Goal: Task Accomplishment & Management: Manage account settings

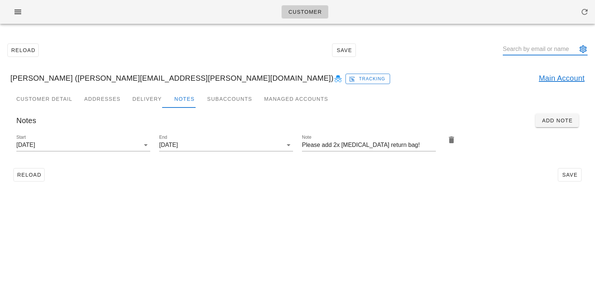
click at [555, 49] on input "text" at bounding box center [540, 49] width 74 height 12
paste input "[EMAIL_ADDRESS][DOMAIN_NAME]"
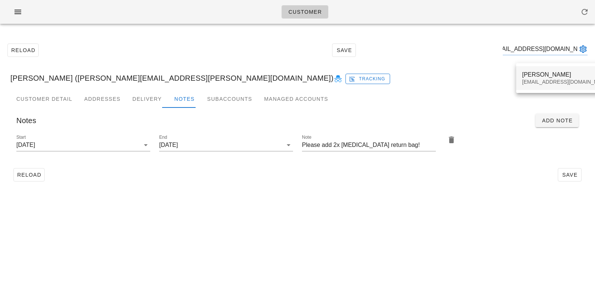
type input "[EMAIL_ADDRESS][DOMAIN_NAME]"
click at [528, 72] on div "[PERSON_NAME]" at bounding box center [566, 74] width 88 height 7
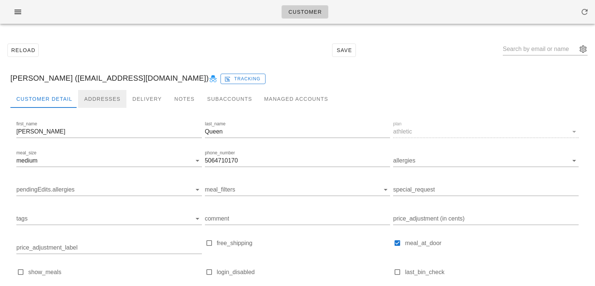
click at [100, 99] on div "Addresses" at bounding box center [102, 99] width 48 height 18
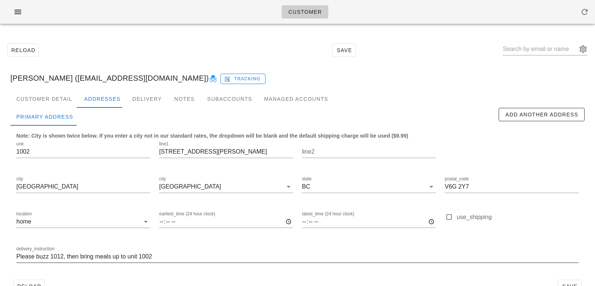
click at [175, 257] on input "Please buzz 1012, then bring meals up to unit 1002" at bounding box center [297, 257] width 562 height 12
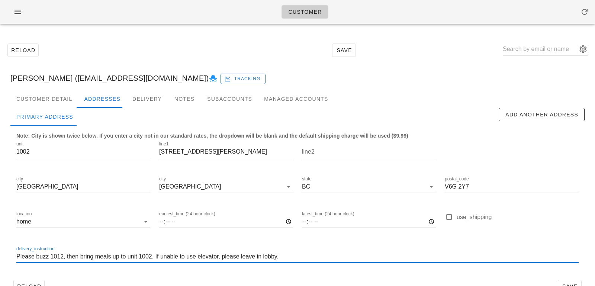
paste input "In the event I miss the phone call from the buzzer, they can also leave them un…"
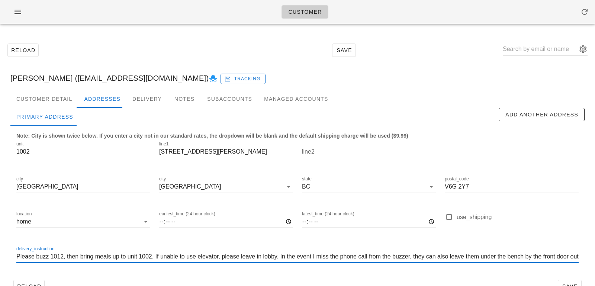
drag, startPoint x: 313, startPoint y: 257, endPoint x: 284, endPoint y: 256, distance: 29.0
click at [284, 256] on input "Please buzz 1012, then bring meals up to unit 1002. If unable to use elevator, …" at bounding box center [297, 257] width 562 height 12
drag, startPoint x: 332, startPoint y: 256, endPoint x: 313, endPoint y: 255, distance: 19.4
click at [313, 255] on input "Please buzz 1012, then bring meals up to unit 1002. If unable to use elevator, …" at bounding box center [297, 257] width 562 height 12
drag, startPoint x: 401, startPoint y: 256, endPoint x: 367, endPoint y: 255, distance: 33.9
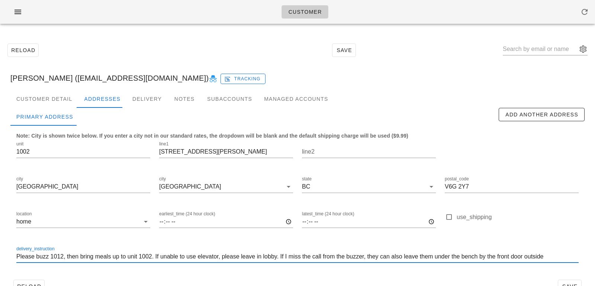
click at [367, 255] on input "Please buzz 1012, then bring meals up to unit 1002. If unable to use elevator, …" at bounding box center [297, 257] width 562 height 12
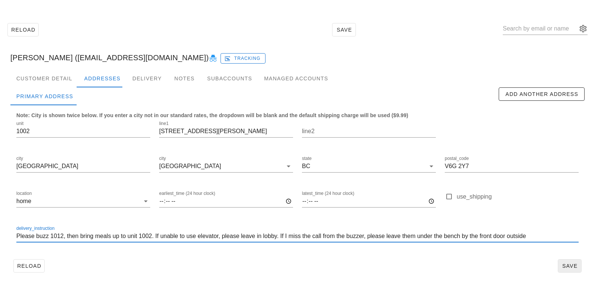
type input "Please buzz 1012, then bring meals up to unit 1002. If unable to use elevator, …"
click at [571, 268] on span "Save" at bounding box center [569, 266] width 17 height 6
click at [535, 237] on input "Please buzz 1012, then bring meals up to unit 1002. If unable to use elevator, …" at bounding box center [297, 236] width 562 height 12
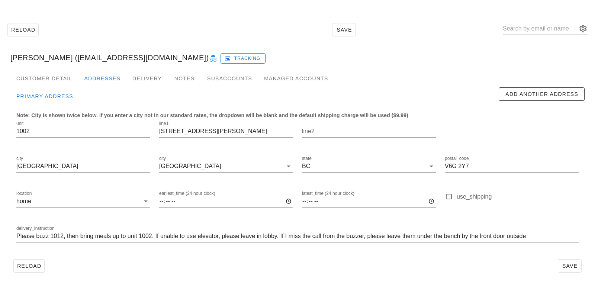
type input "[PERSON_NAME] ([EMAIL_ADDRESS][DOMAIN_NAME])"
click at [545, 236] on input "Please buzz 1012, then bring meals up to unit 1002. If unable to use elevator, …" at bounding box center [297, 236] width 562 height 12
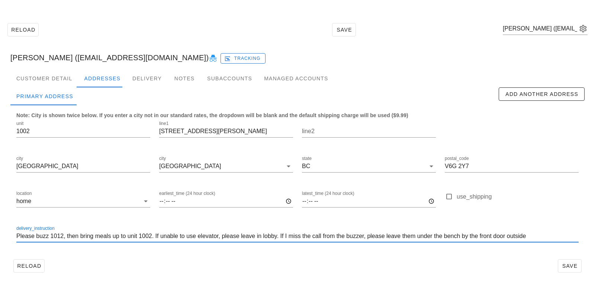
drag, startPoint x: 545, startPoint y: 236, endPoint x: 534, endPoint y: 219, distance: 20.7
click at [534, 220] on div "delivery_instruction Please buzz 1012, then bring meals up to unit 1002. If una…" at bounding box center [297, 237] width 571 height 35
click at [528, 273] on div "Reload Save" at bounding box center [297, 265] width 574 height 19
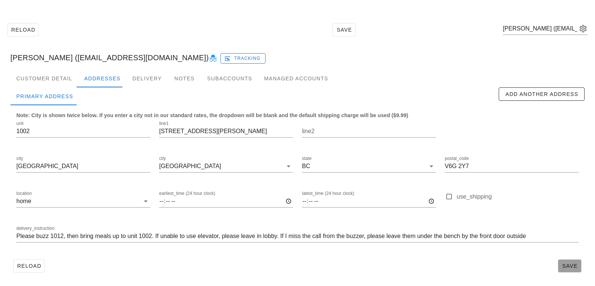
click at [570, 263] on span "Save" at bounding box center [569, 266] width 17 height 6
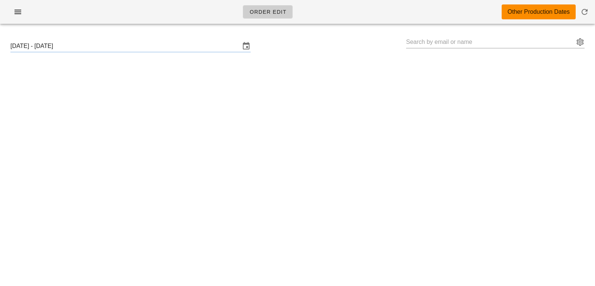
type input "[PERSON_NAME] ([PERSON_NAME][EMAIL_ADDRESS][PERSON_NAME][DOMAIN_NAME])"
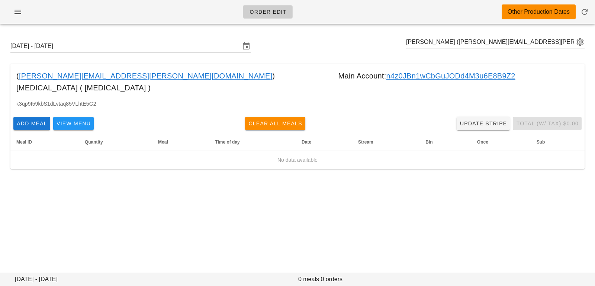
click at [416, 44] on input "[PERSON_NAME] ([PERSON_NAME][EMAIL_ADDRESS][PERSON_NAME][DOMAIN_NAME])" at bounding box center [490, 42] width 168 height 12
paste input "[EMAIL_ADDRESS][DOMAIN_NAME]"
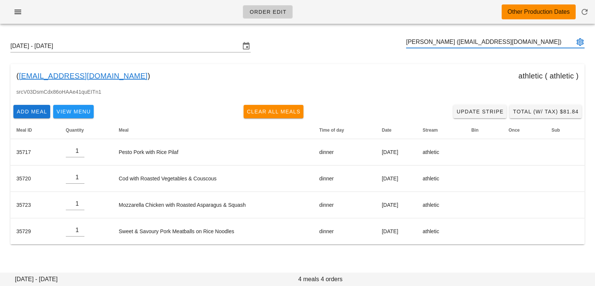
type input "[PERSON_NAME] ([EMAIL_ADDRESS][DOMAIN_NAME])"
